Goal: Book appointment/travel/reservation

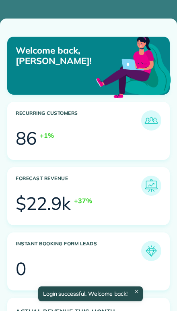
scroll to position [68, 154]
click at [24, 132] on div "86" at bounding box center [26, 138] width 21 height 18
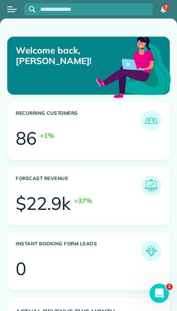
click at [17, 110] on article "Recurring Customers 86 +1%" at bounding box center [88, 131] width 163 height 58
click at [14, 10] on button "Open menu" at bounding box center [12, 9] width 10 height 9
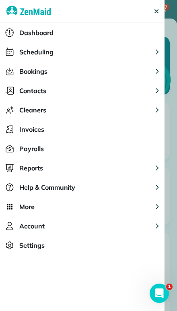
click at [27, 52] on span "Scheduling" at bounding box center [36, 52] width 34 height 10
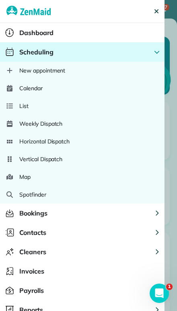
click at [29, 54] on span "Scheduling" at bounding box center [36, 52] width 34 height 10
click at [29, 91] on span "Calendar" at bounding box center [30, 88] width 23 height 8
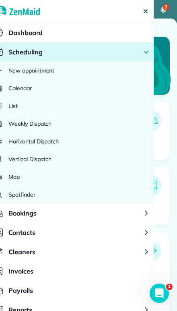
click at [19, 74] on span "New appointment" at bounding box center [31, 70] width 46 height 8
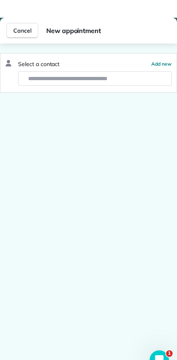
click at [23, 17] on span "Cancel" at bounding box center [22, 13] width 18 height 8
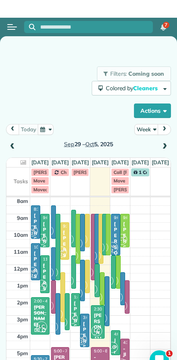
click at [148, 117] on button "Week" at bounding box center [146, 111] width 24 height 11
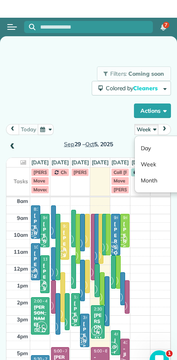
click at [147, 138] on link "Day" at bounding box center [167, 130] width 64 height 16
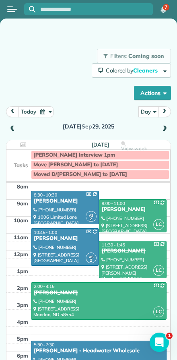
click at [28, 116] on button "today" at bounding box center [29, 111] width 20 height 11
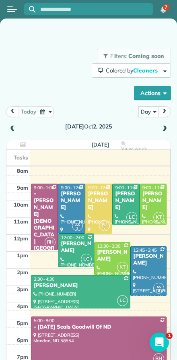
click at [13, 130] on span at bounding box center [12, 129] width 9 height 7
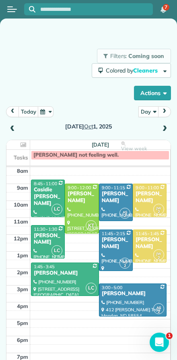
click at [79, 219] on div at bounding box center [81, 208] width 33 height 49
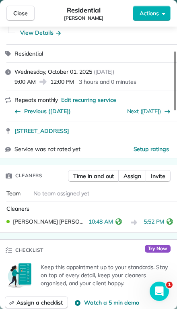
scroll to position [138, 0]
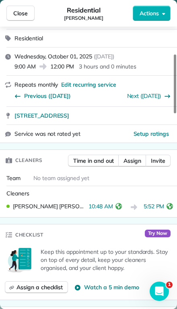
click at [151, 202] on span "5:52 PM" at bounding box center [154, 207] width 21 height 10
click at [160, 202] on span "5:52 PM" at bounding box center [154, 207] width 21 height 10
click at [144, 202] on span "5:52 PM" at bounding box center [154, 207] width 21 height 10
click at [147, 199] on div "Karrie Timm 10:48 AM 5:52 PM" at bounding box center [88, 207] width 171 height 17
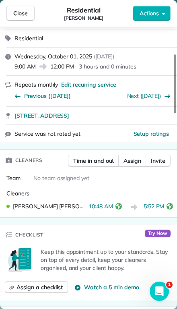
click at [166, 202] on button "reset" at bounding box center [170, 207] width 8 height 10
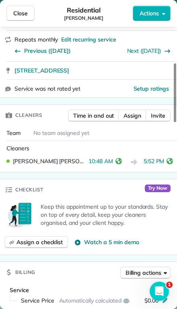
scroll to position [180, 0]
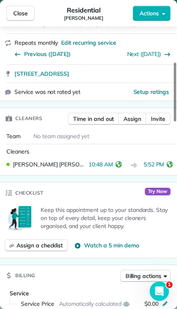
click at [157, 160] on span "5:52 PM" at bounding box center [154, 165] width 21 height 10
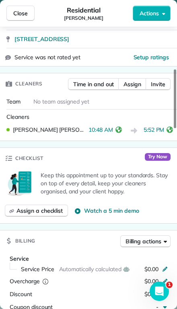
scroll to position [219, 0]
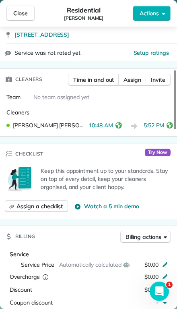
click at [151, 121] on span "5:52 PM" at bounding box center [154, 126] width 21 height 10
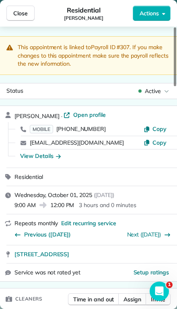
scroll to position [0, 0]
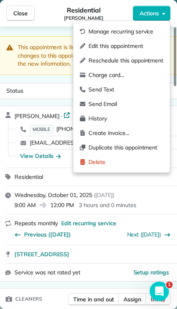
click at [91, 33] on span "Manage recurring service" at bounding box center [126, 31] width 75 height 8
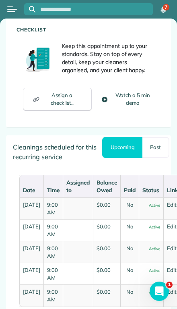
scroll to position [749, 0]
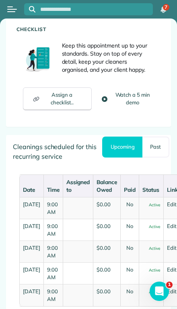
click at [153, 149] on link "Past" at bounding box center [156, 146] width 27 height 21
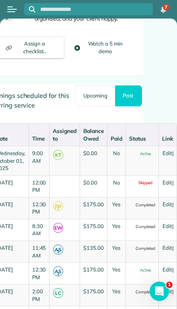
scroll to position [0, 28]
click at [167, 207] on link "Edit" at bounding box center [168, 204] width 10 height 6
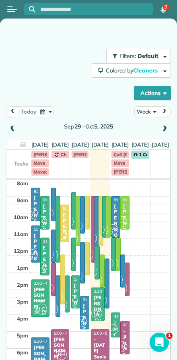
click at [149, 111] on button "Week" at bounding box center [146, 111] width 24 height 11
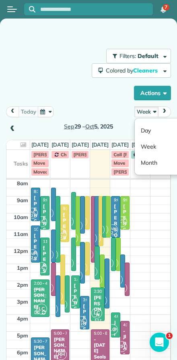
click at [146, 130] on link "Day" at bounding box center [167, 130] width 64 height 16
